Goal: Task Accomplishment & Management: Manage account settings

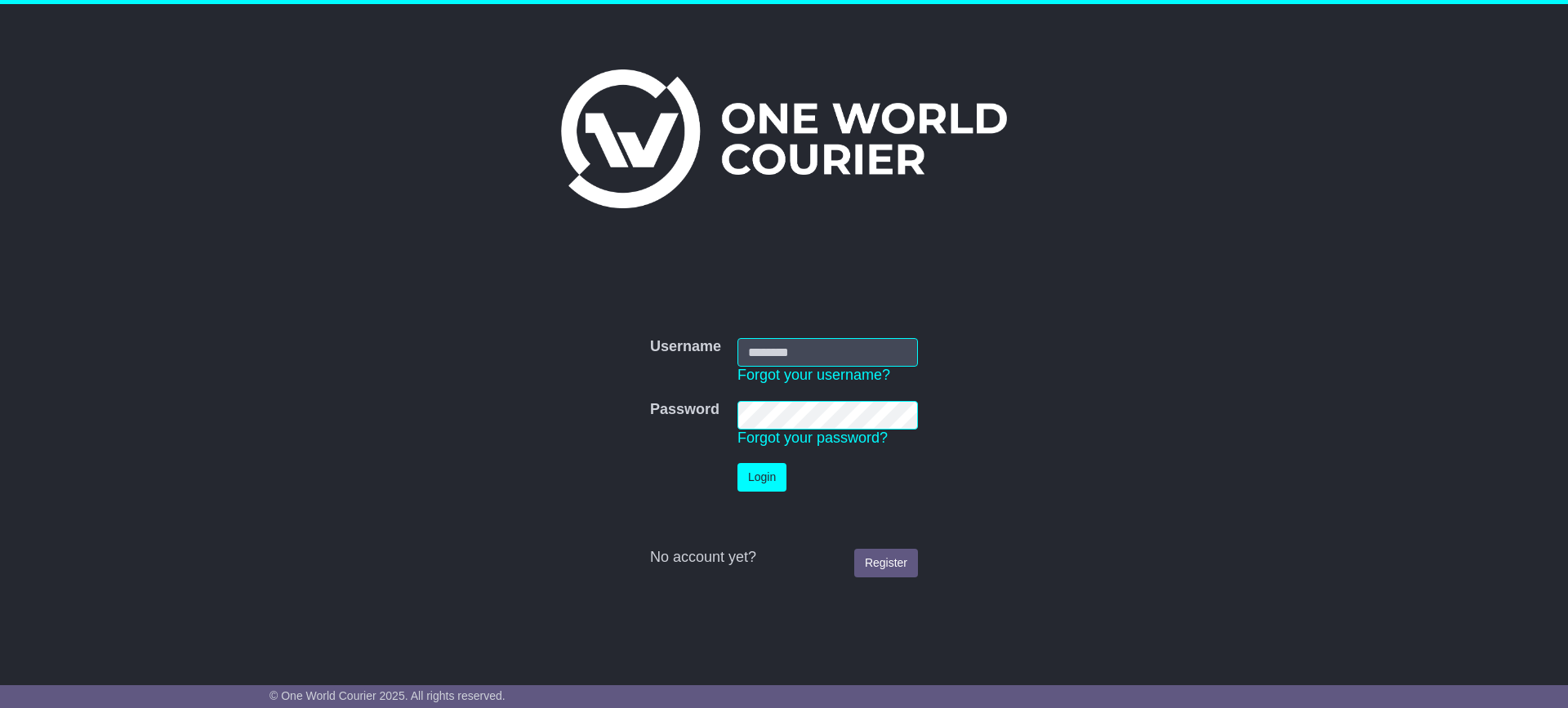
click at [752, 354] on input "Username" at bounding box center [828, 352] width 181 height 29
type input "**********"
click at [738, 463] on button "Login" at bounding box center [762, 477] width 49 height 29
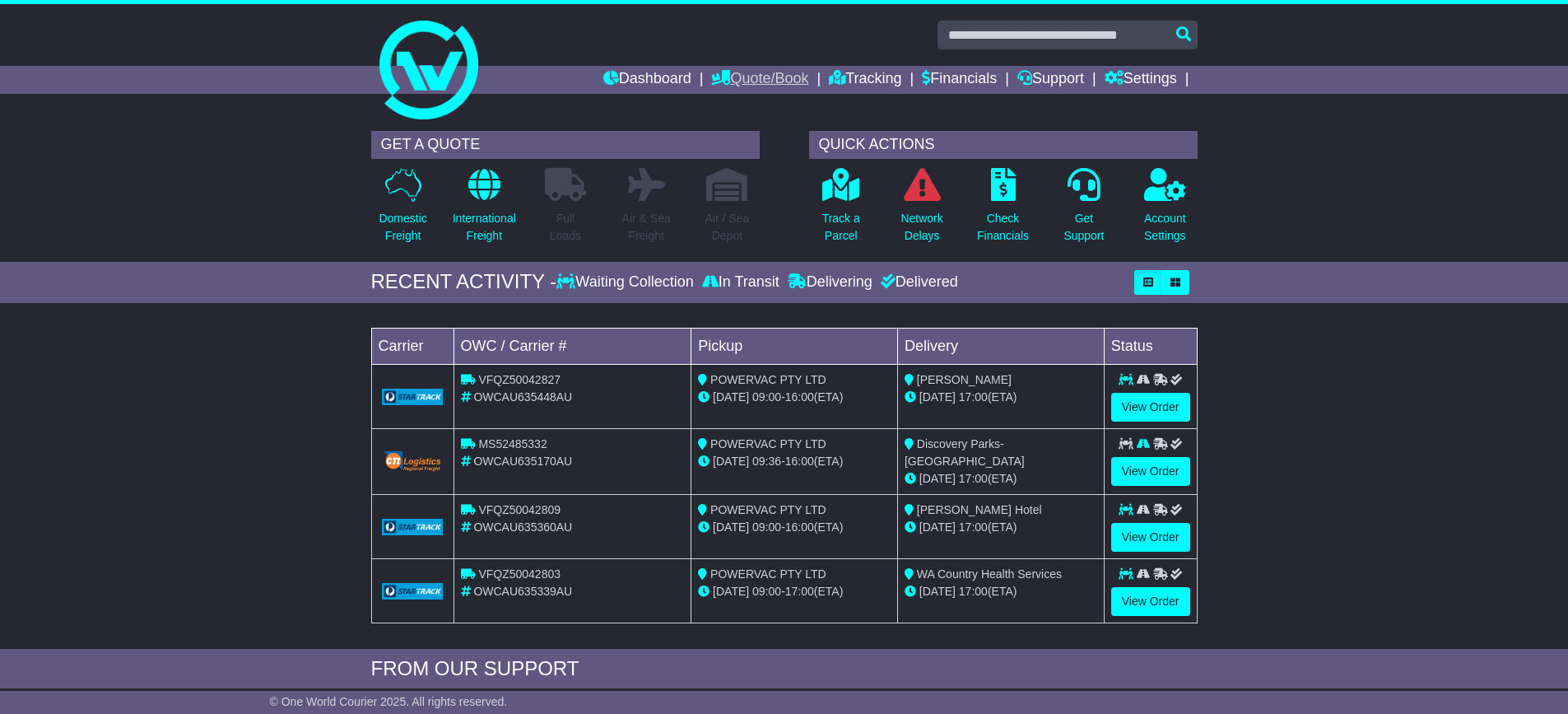
click at [758, 80] on link "Quote/Book" at bounding box center [759, 80] width 97 height 28
click at [744, 139] on link "Saved Quotes" at bounding box center [777, 144] width 130 height 19
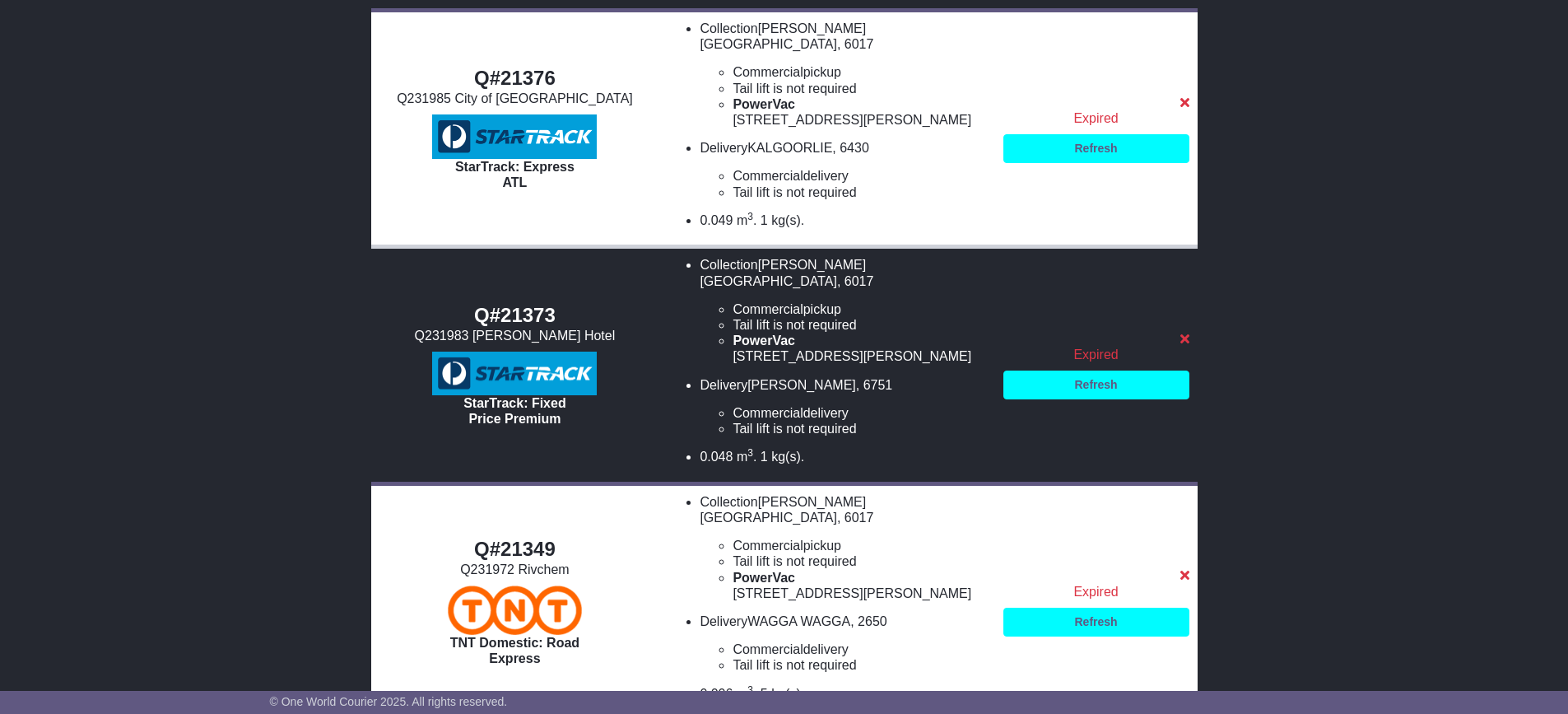
scroll to position [1411, 0]
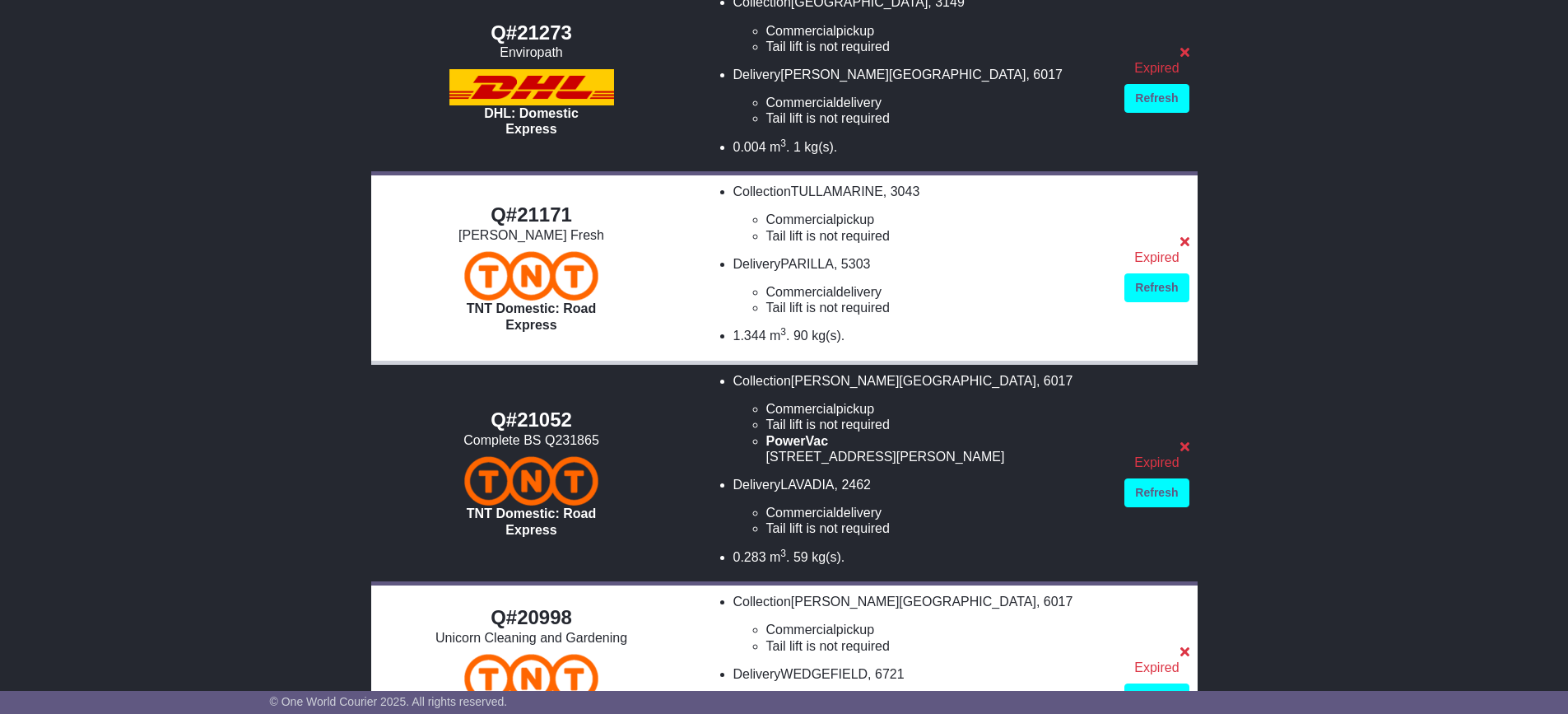
scroll to position [247, 0]
